Goal: Task Accomplishment & Management: Complete application form

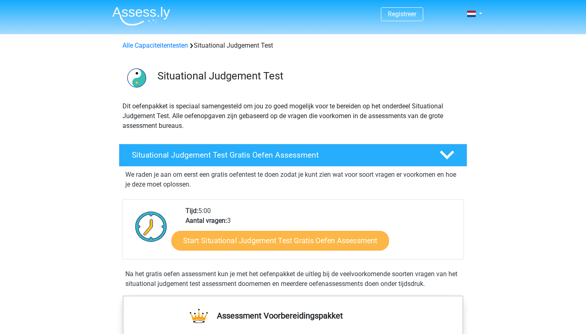
click at [242, 239] on link "Start Situational Judgement Test Gratis Oefen Assessment" at bounding box center [280, 241] width 218 height 20
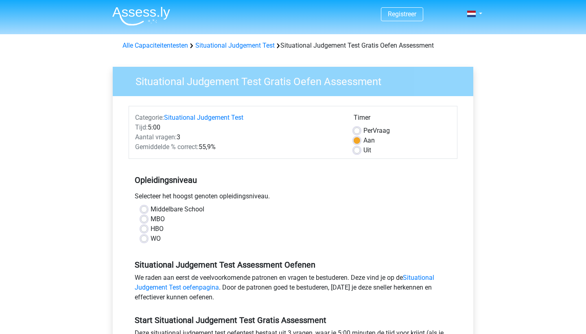
click at [152, 220] on label "MBO" at bounding box center [158, 219] width 14 height 10
click at [147, 220] on input "MBO" at bounding box center [144, 218] width 7 height 8
radio input "true"
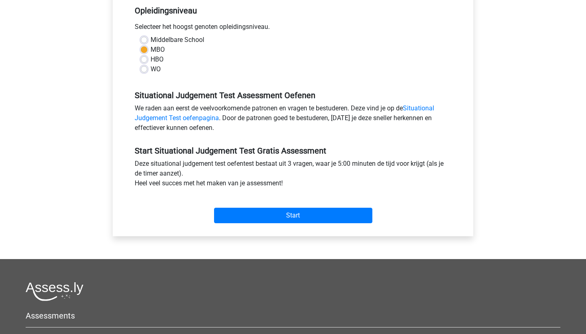
scroll to position [171, 0]
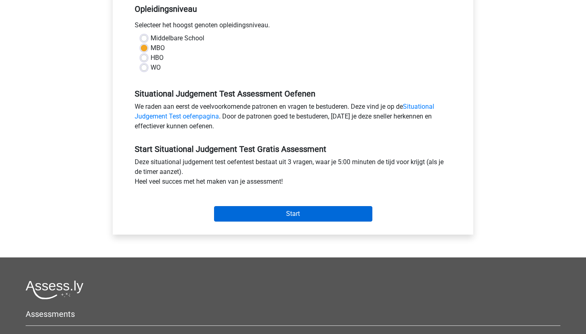
click at [242, 213] on input "Start" at bounding box center [293, 213] width 158 height 15
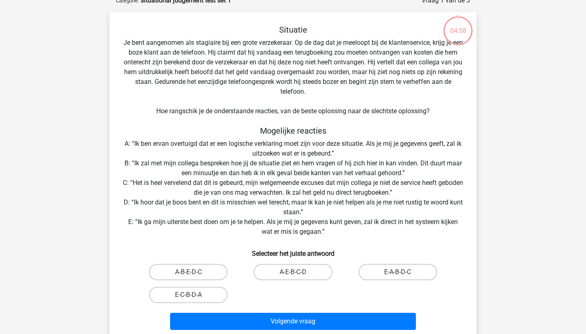
scroll to position [42, 0]
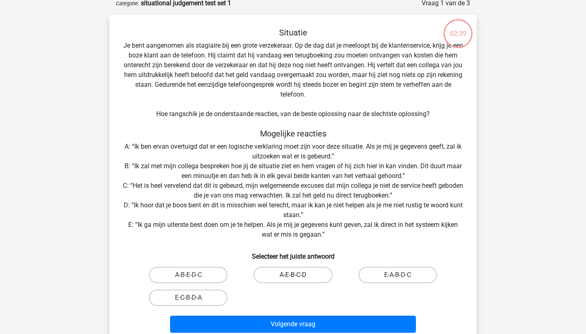
click at [279, 275] on label "A-E-B-C-D" at bounding box center [293, 275] width 79 height 16
click at [293, 275] on input "A-E-B-C-D" at bounding box center [295, 277] width 5 height 5
radio input "true"
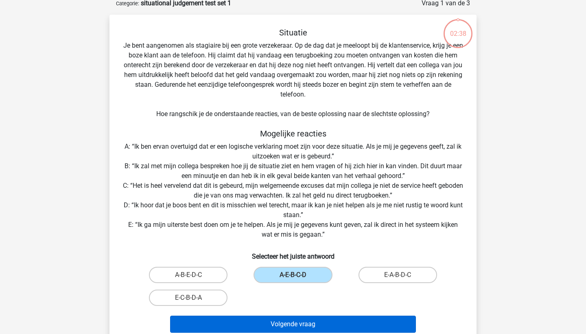
click at [290, 325] on button "Volgende vraag" at bounding box center [293, 324] width 246 height 17
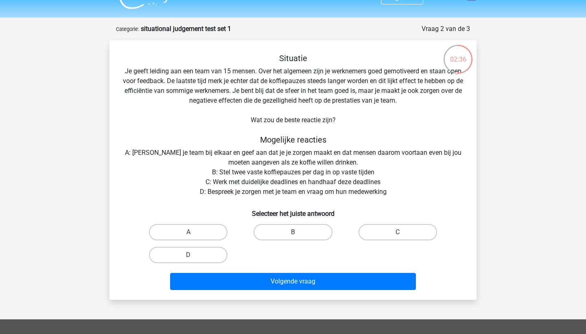
scroll to position [19, 0]
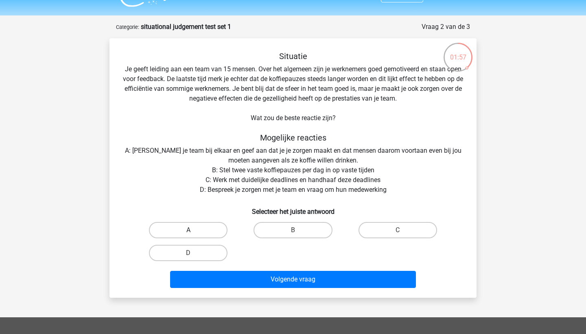
click at [202, 235] on label "A" at bounding box center [188, 230] width 79 height 16
click at [194, 235] on input "A" at bounding box center [191, 232] width 5 height 5
radio input "true"
click at [208, 250] on label "D" at bounding box center [188, 253] width 79 height 16
click at [194, 253] on input "D" at bounding box center [191, 255] width 5 height 5
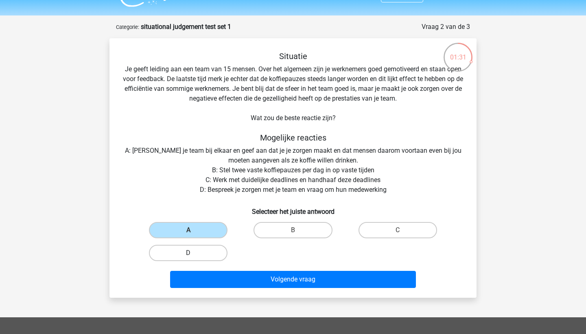
radio input "true"
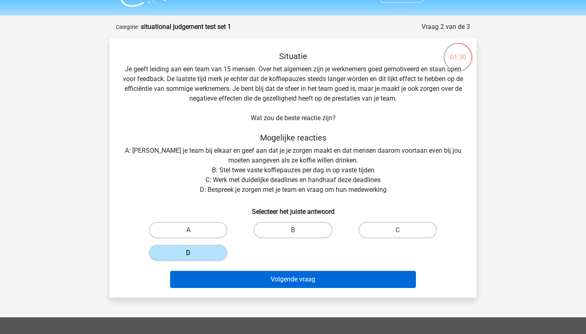
click at [237, 276] on button "Volgende vraag" at bounding box center [293, 279] width 246 height 17
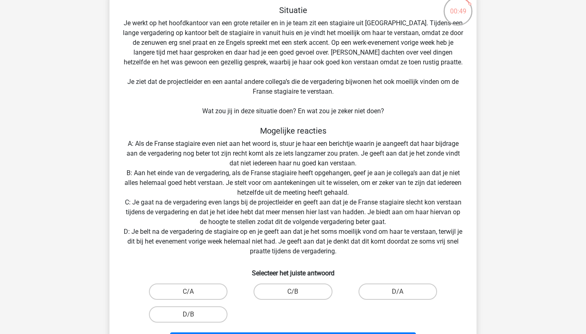
scroll to position [65, 0]
click at [266, 290] on label "C/B" at bounding box center [293, 291] width 79 height 16
click at [293, 291] on input "C/B" at bounding box center [295, 293] width 5 height 5
radio input "true"
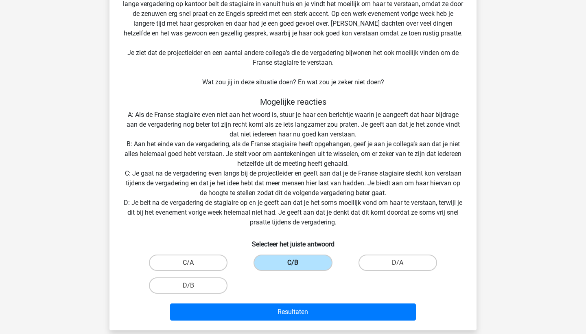
scroll to position [104, 0]
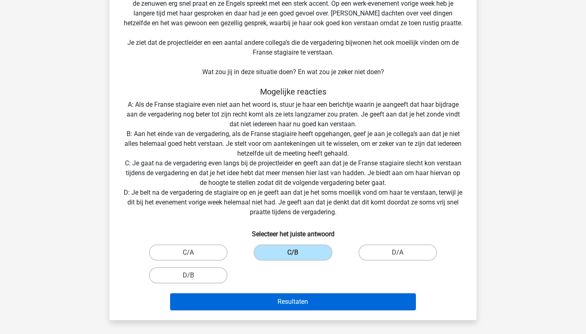
click at [270, 303] on button "Resultaten" at bounding box center [293, 301] width 246 height 17
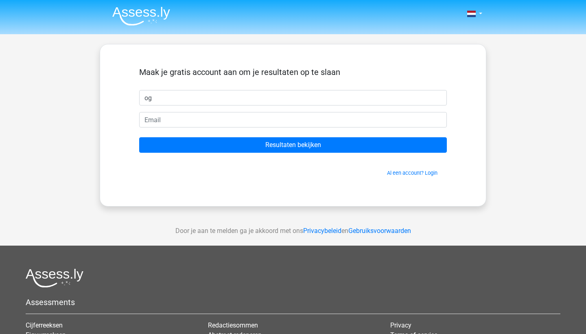
type input "o"
type input "Oguzhan"
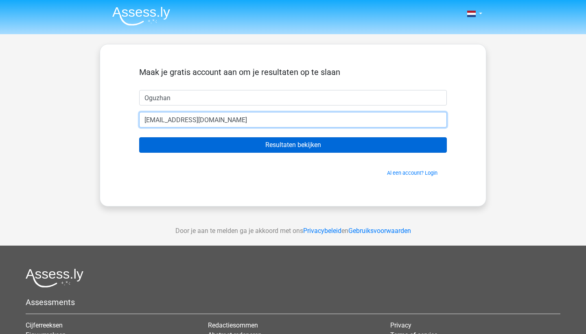
type input "[EMAIL_ADDRESS][DOMAIN_NAME]"
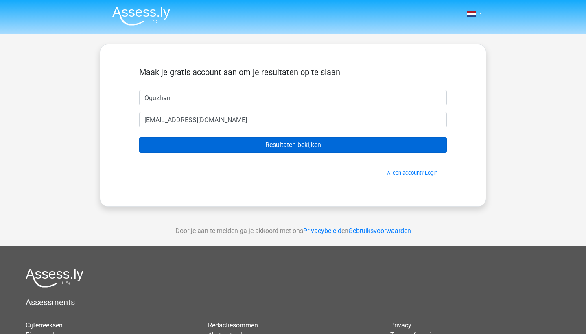
click at [312, 147] on input "Resultaten bekijken" at bounding box center [293, 144] width 308 height 15
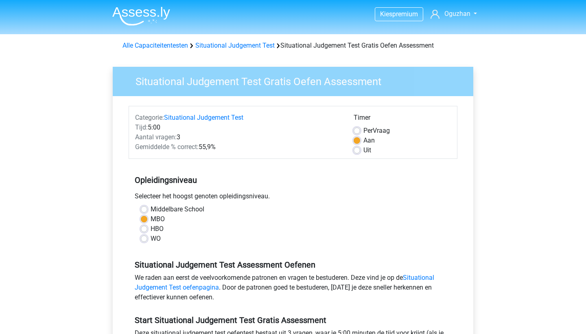
scroll to position [171, 0]
